Goal: Information Seeking & Learning: Learn about a topic

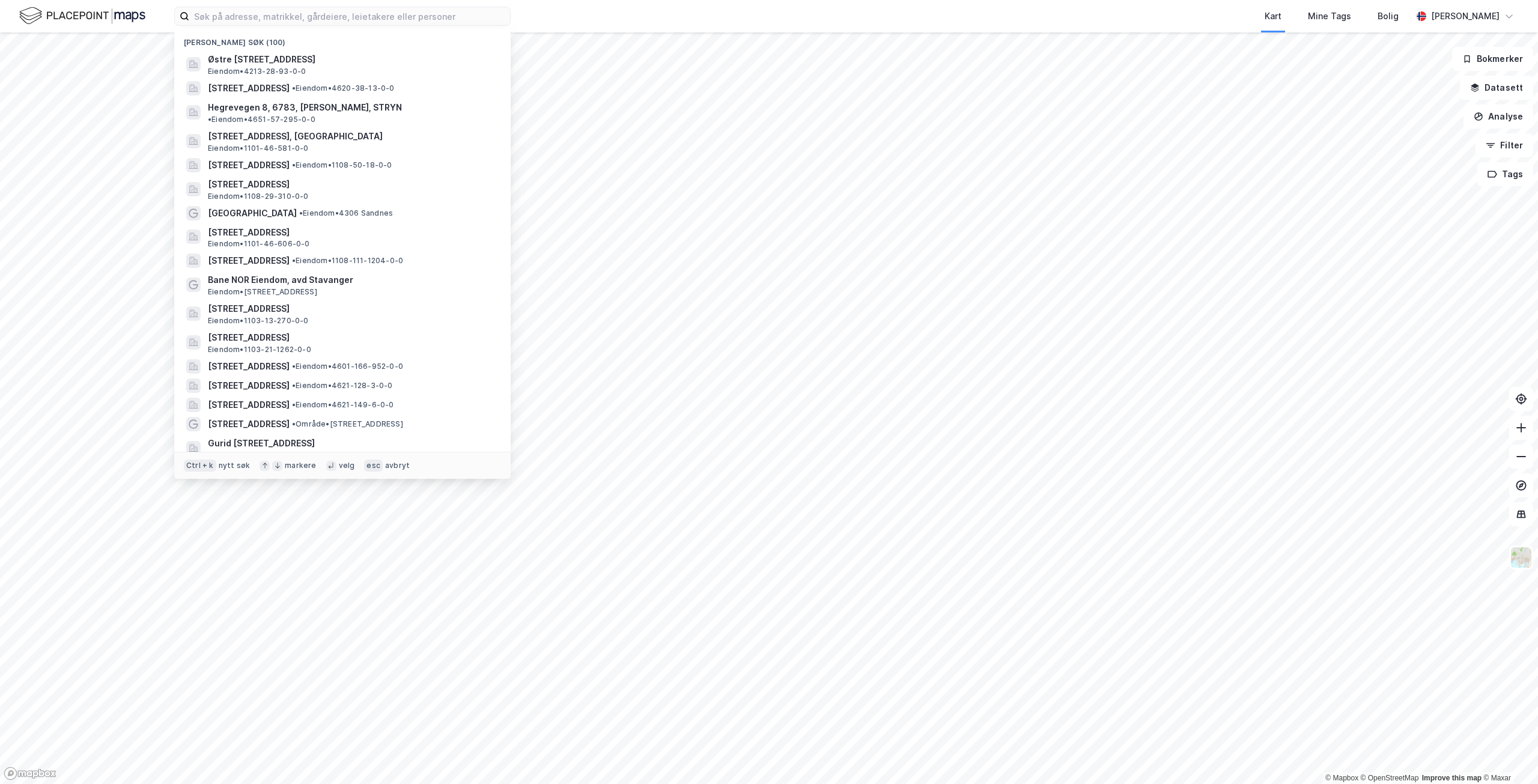
click at [364, 12] on input at bounding box center [350, 16] width 321 height 18
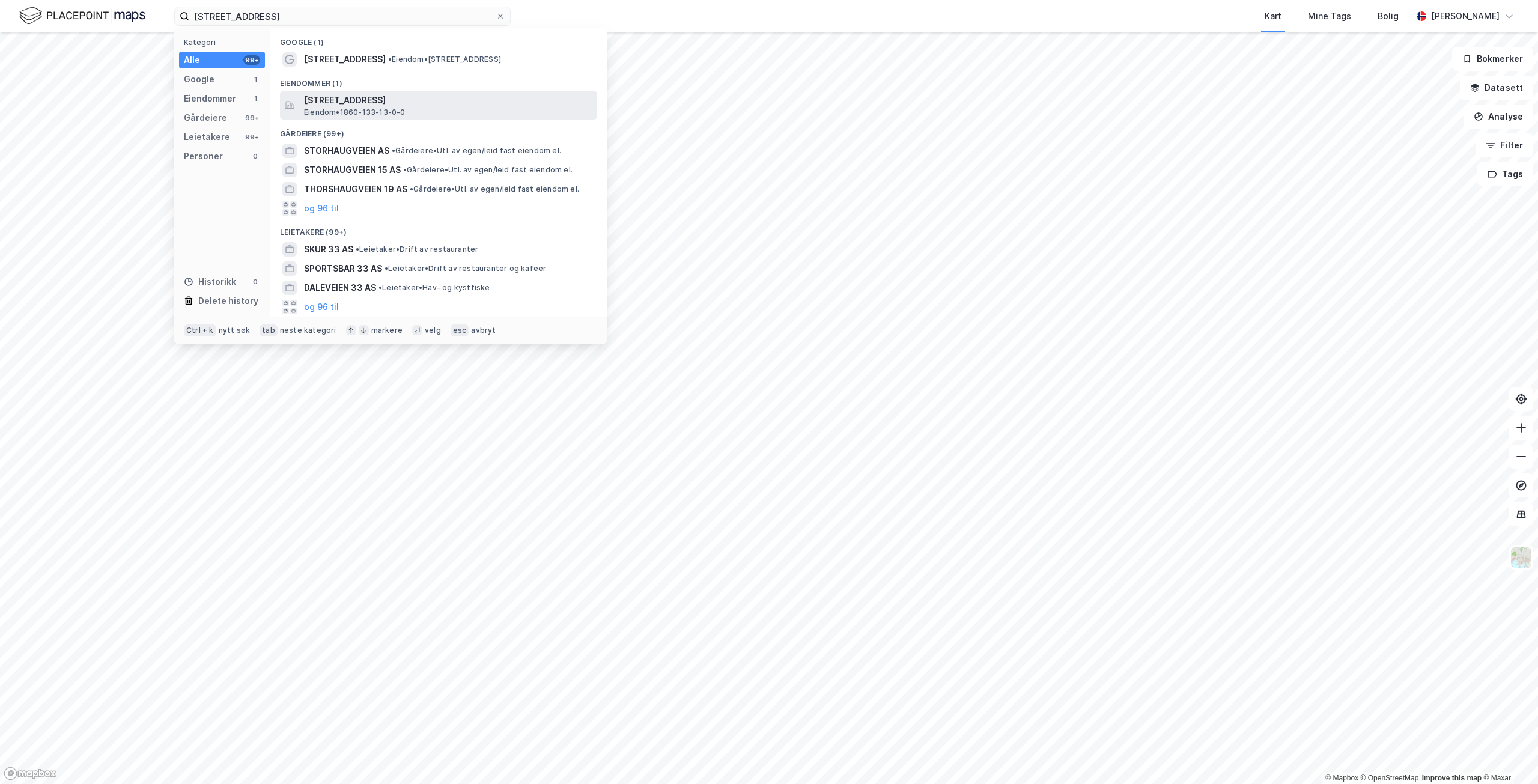
type input "[STREET_ADDRESS]"
click at [376, 112] on span "Eiendom • 1860-133-13-0-0" at bounding box center [355, 112] width 102 height 9
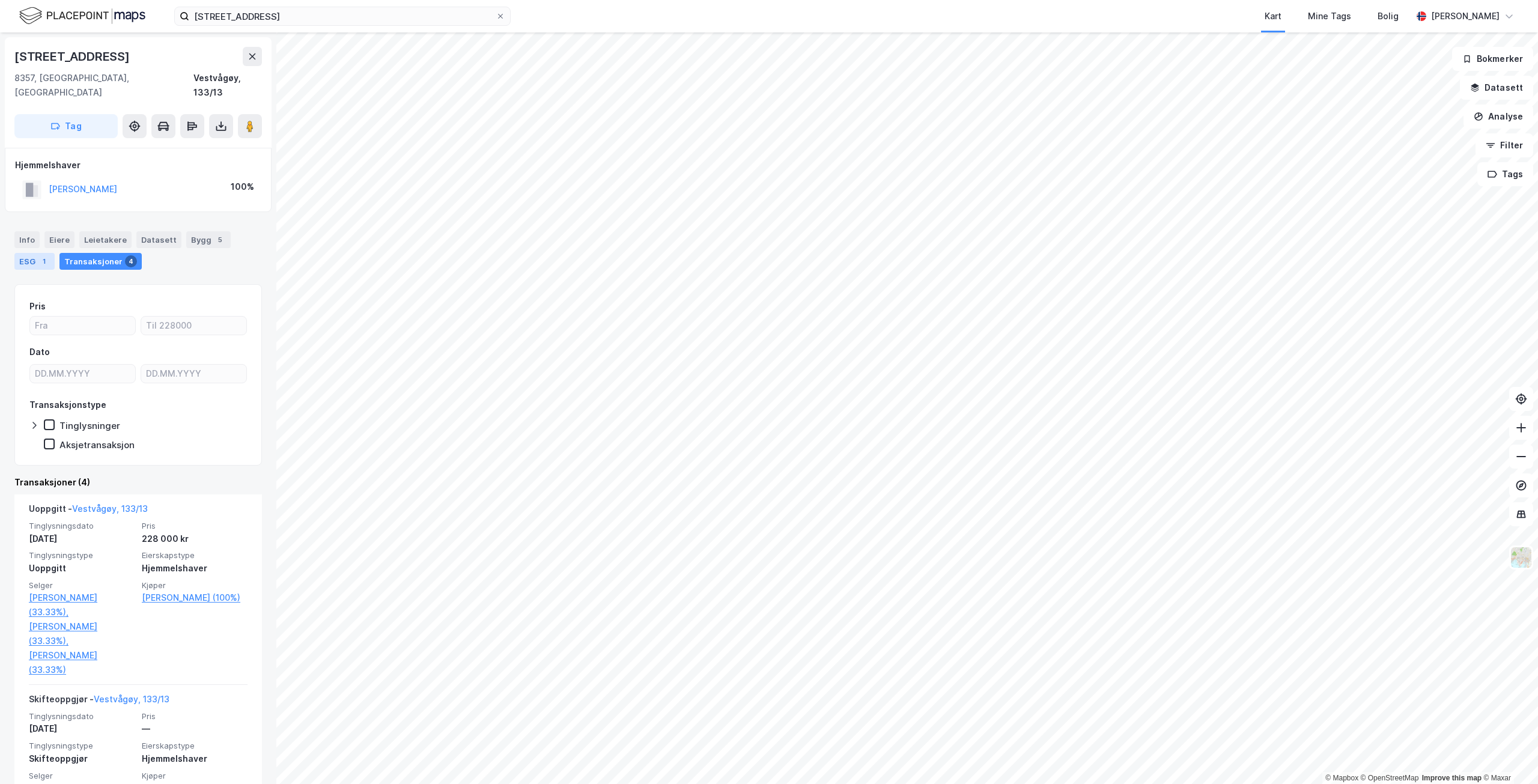
click at [35, 253] on div "ESG 1" at bounding box center [34, 261] width 40 height 17
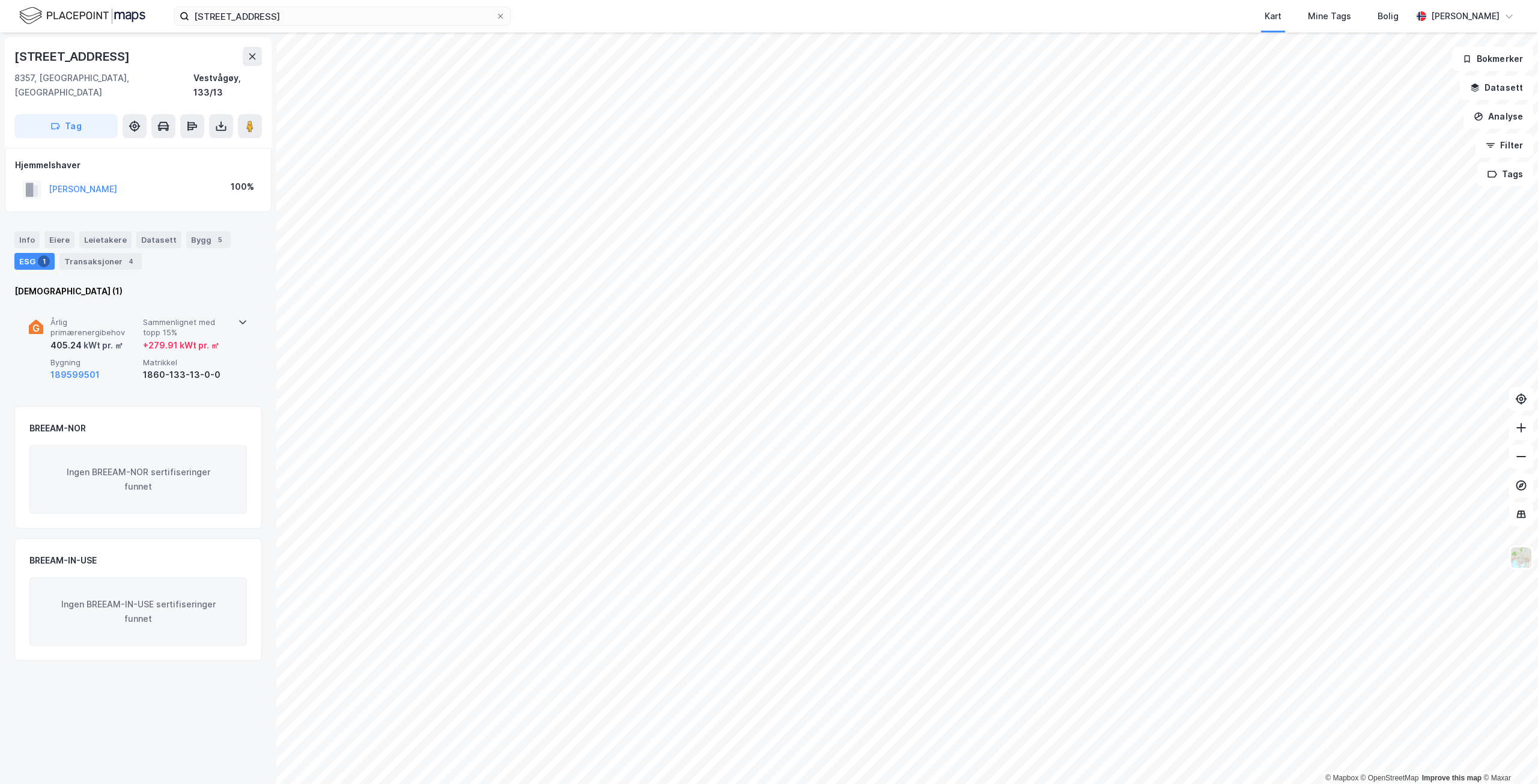
click at [183, 321] on span "Sammenlignet med topp 15%" at bounding box center [186, 328] width 88 height 21
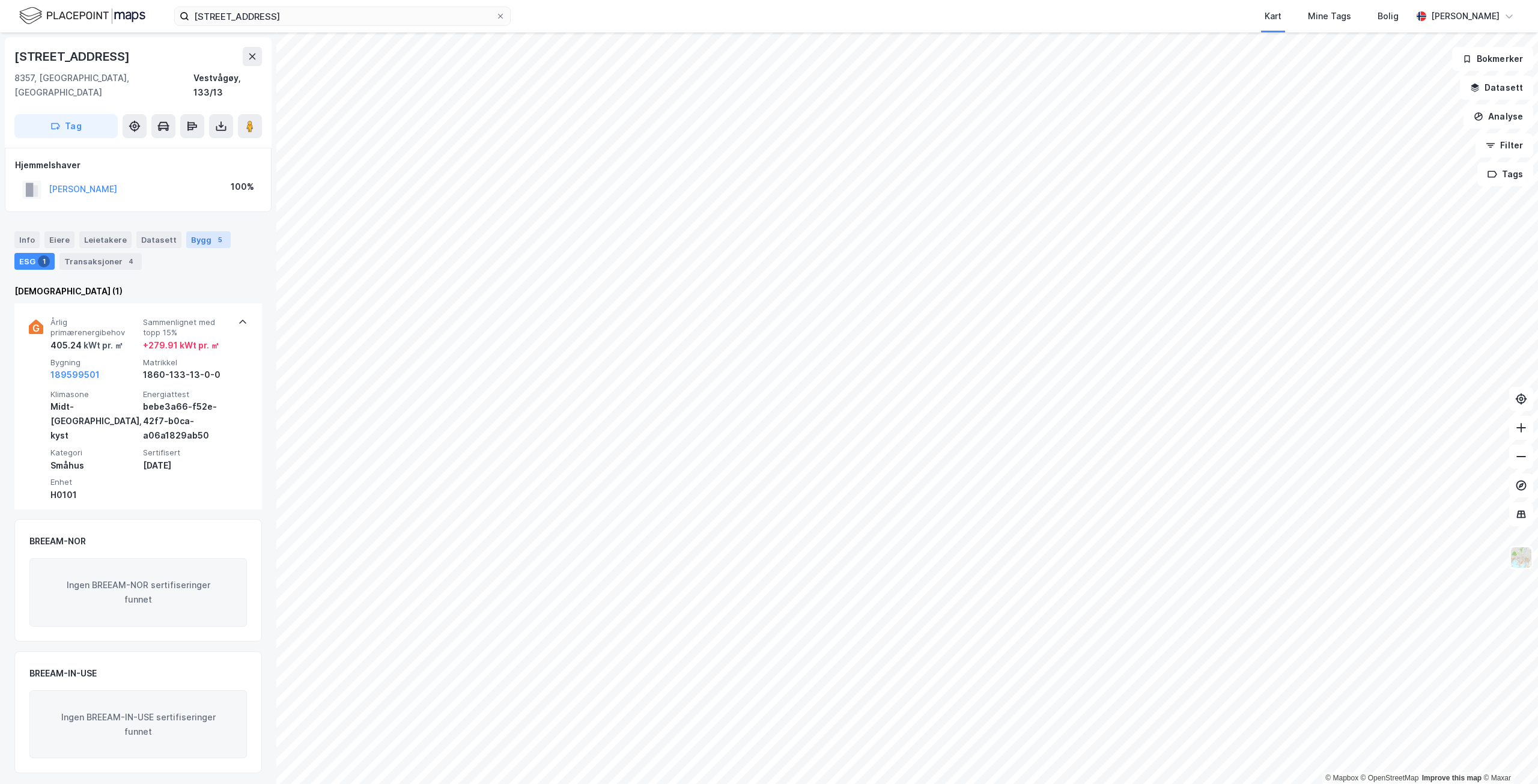
click at [186, 232] on div "Bygg 5" at bounding box center [209, 240] width 45 height 17
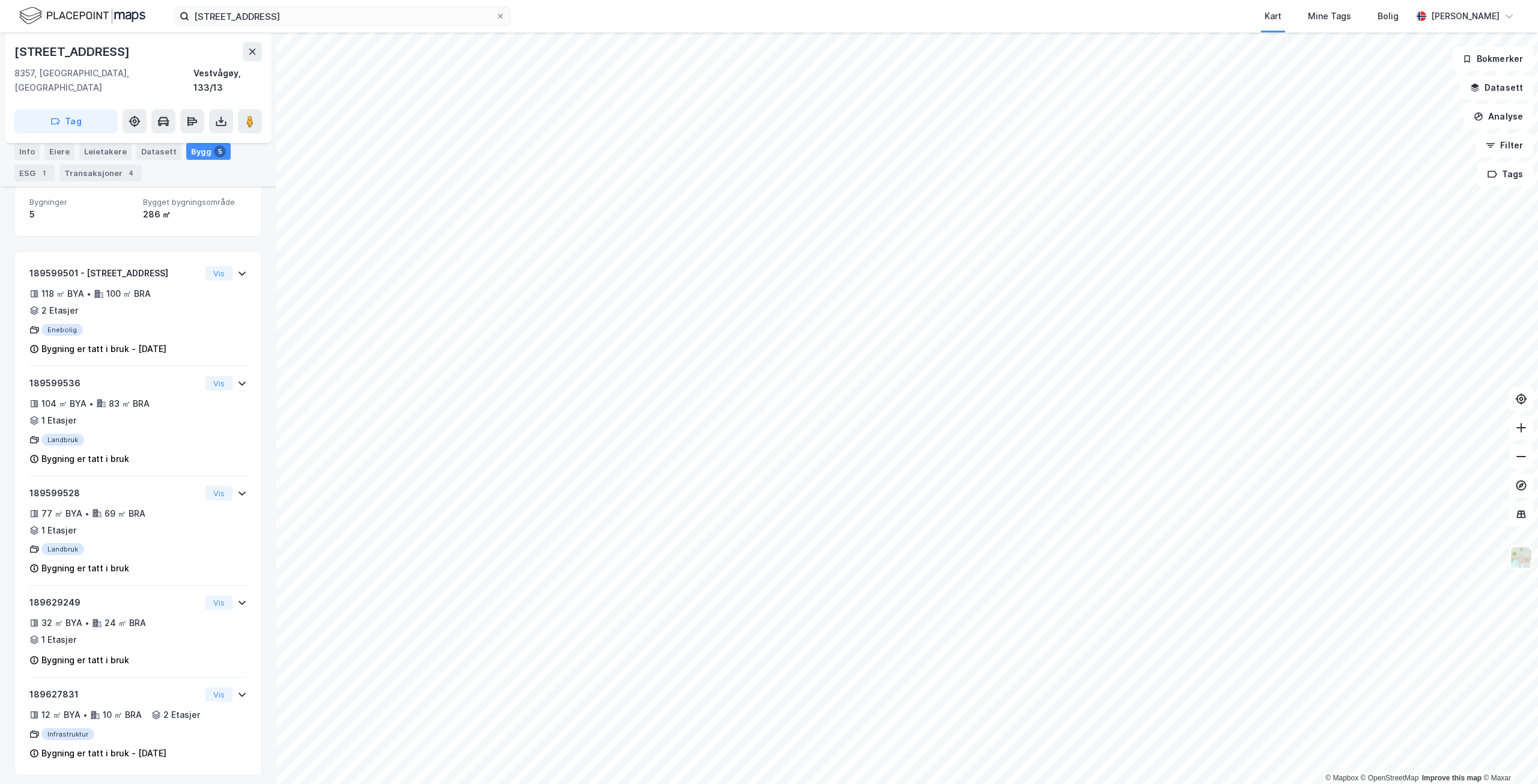
scroll to position [110, 0]
